Goal: Ask a question

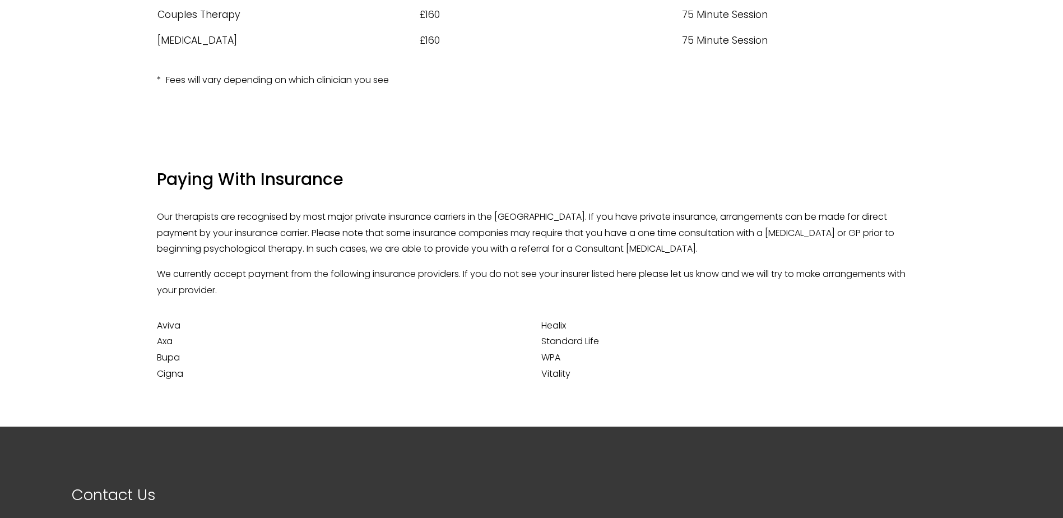
scroll to position [280, 0]
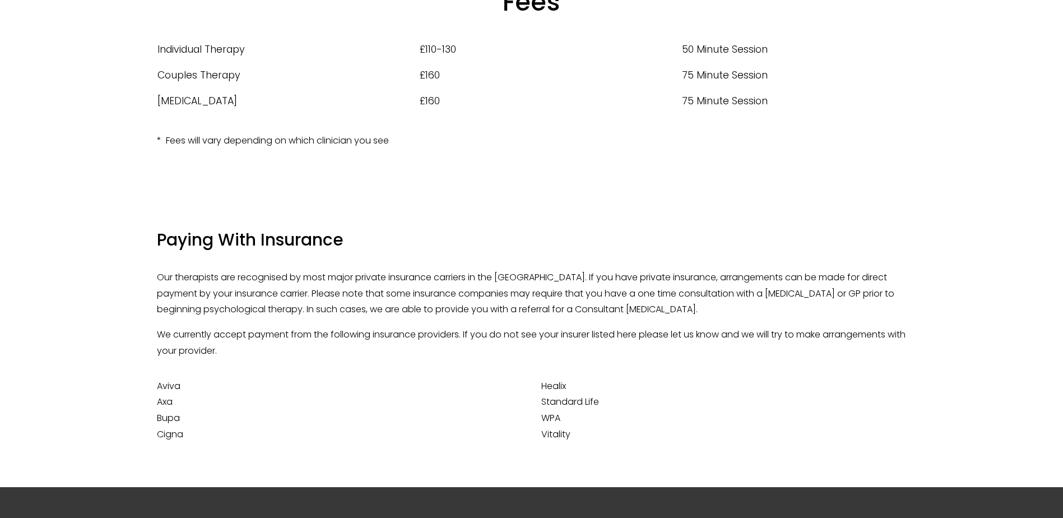
scroll to position [280, 0]
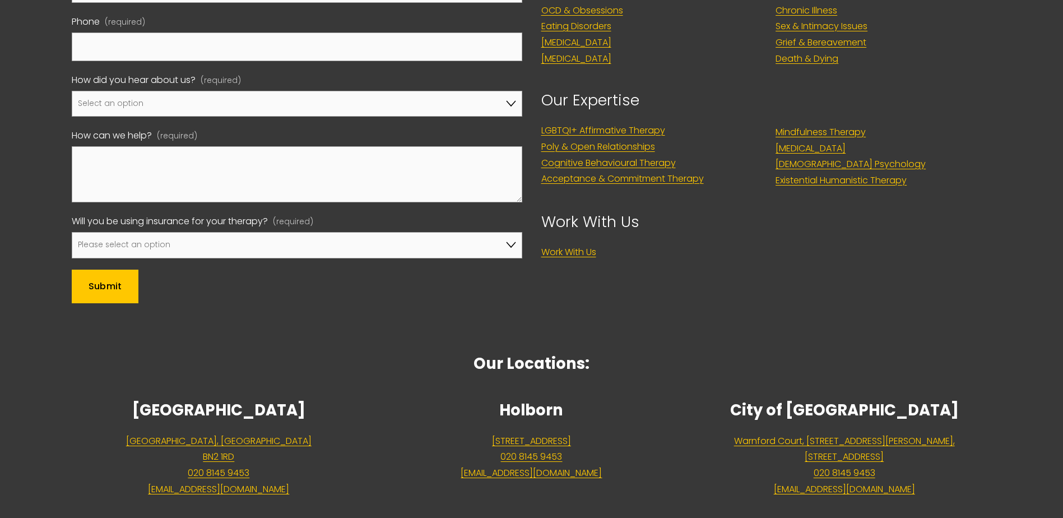
scroll to position [952, 0]
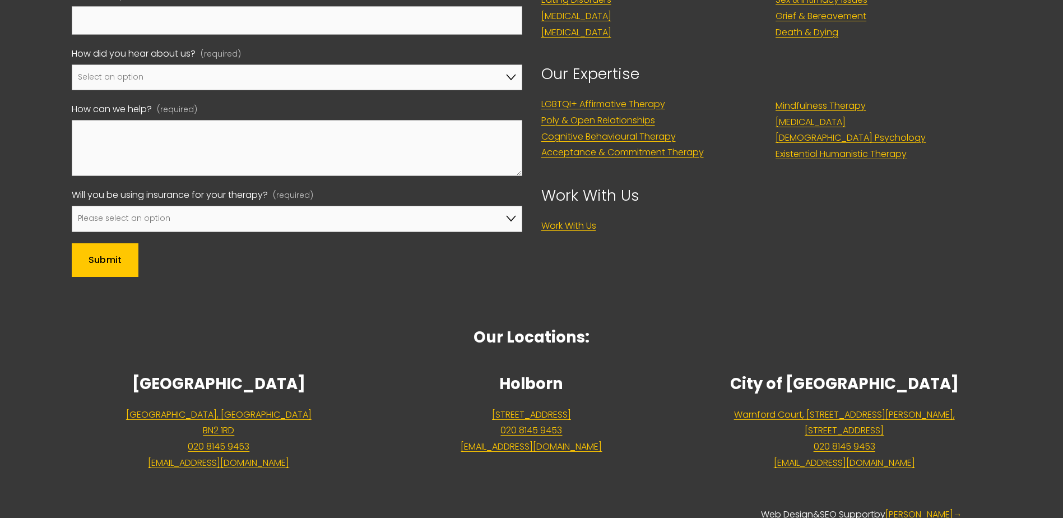
click at [377, 244] on form "Name (required) First Name Last Name Email (required) Phone (required) How did …" at bounding box center [297, 65] width 450 height 422
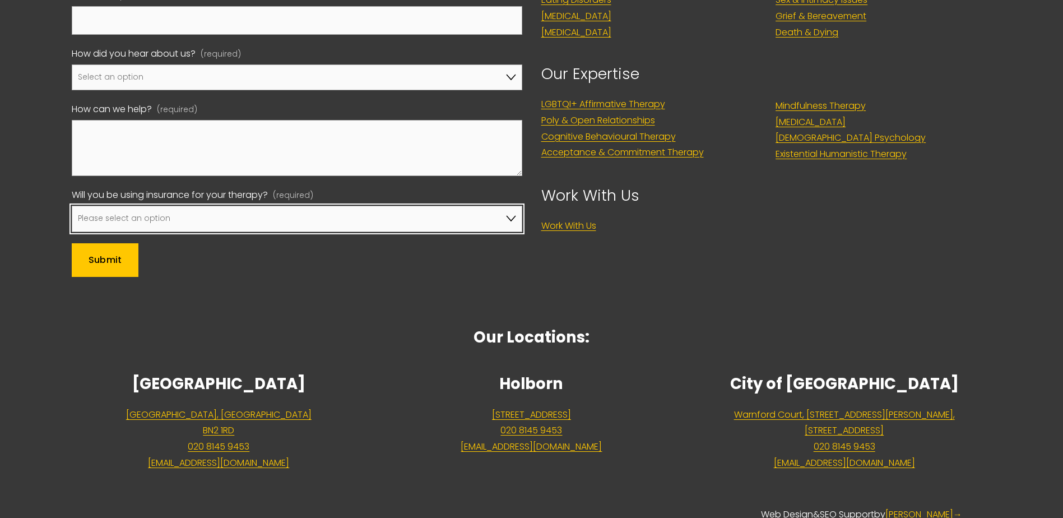
click at [378, 232] on select "Please select an option No, I won't be using insurance Yes, I will be using Axa…" at bounding box center [297, 219] width 450 height 26
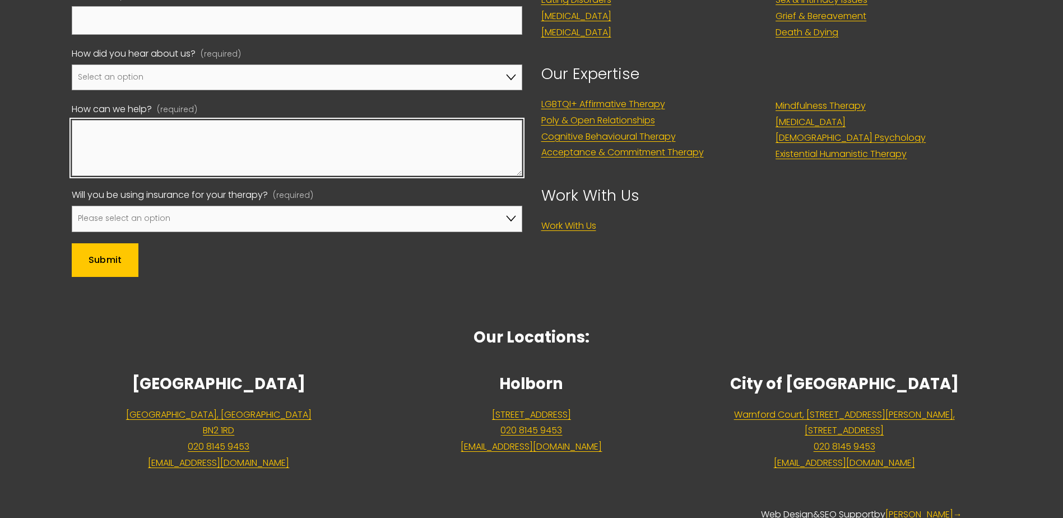
click at [383, 166] on textarea "How can we help? (required)" at bounding box center [297, 148] width 450 height 56
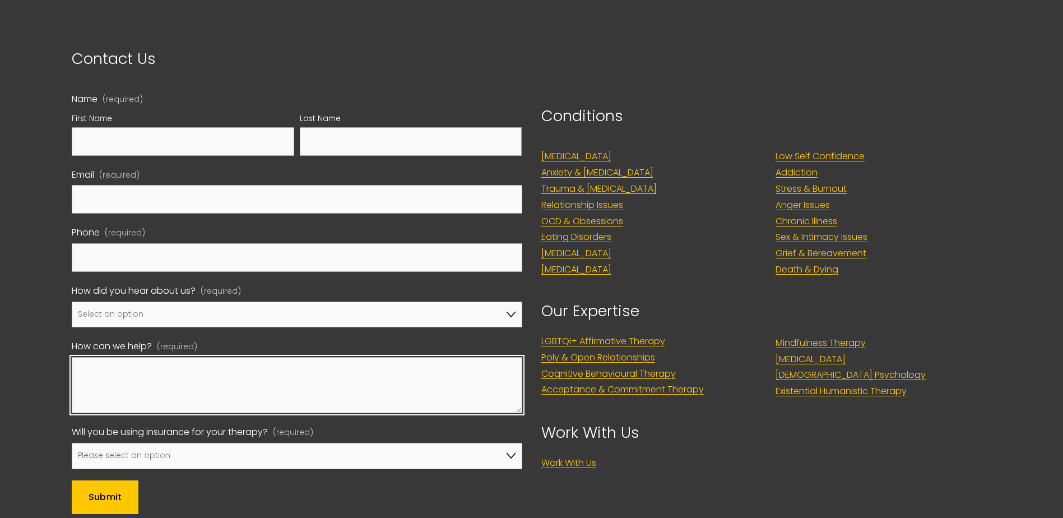
scroll to position [672, 0]
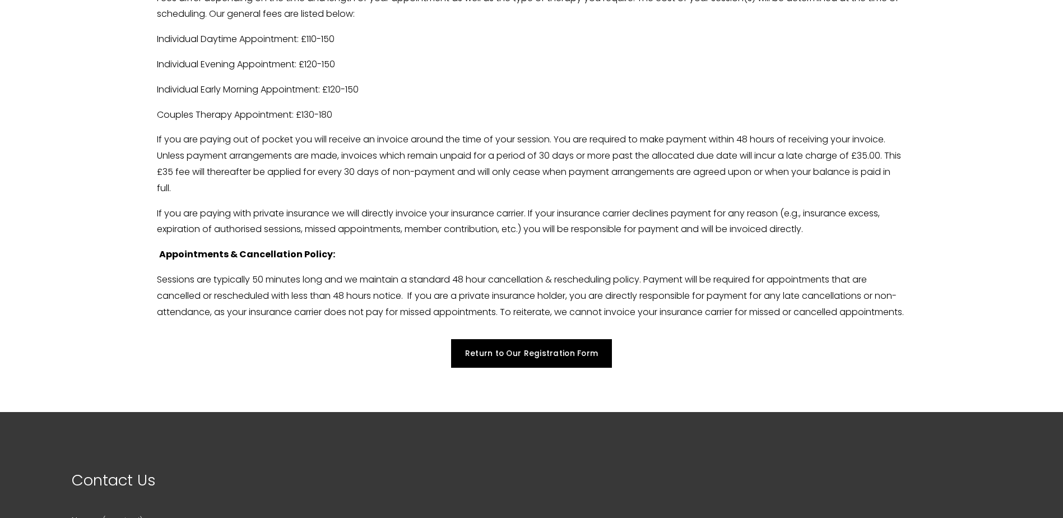
scroll to position [2521, 0]
